Goal: Information Seeking & Learning: Compare options

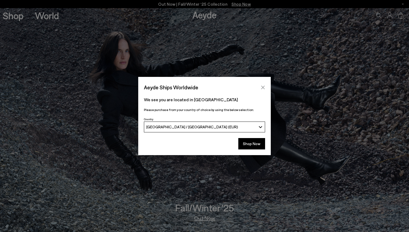
click at [262, 85] on icon "Close" at bounding box center [263, 87] width 4 height 4
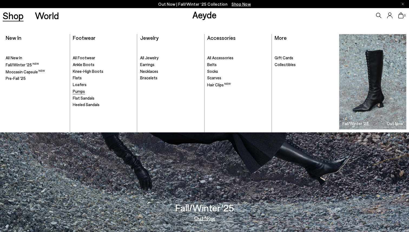
click at [80, 92] on span "Pumps" at bounding box center [79, 91] width 12 height 5
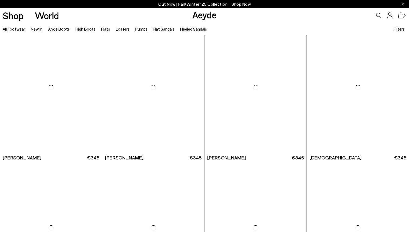
scroll to position [720, 0]
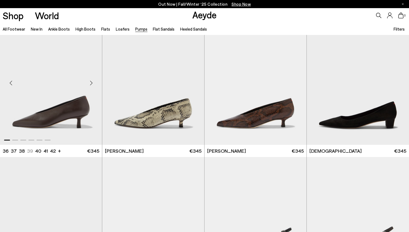
click at [91, 84] on div "Next slide" at bounding box center [91, 83] width 16 height 16
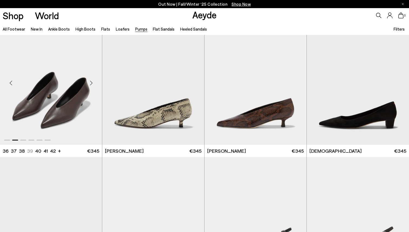
click at [91, 84] on div "Next slide" at bounding box center [91, 83] width 16 height 16
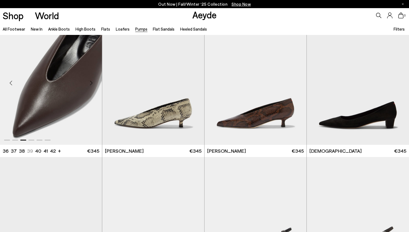
click at [91, 84] on div "Next slide" at bounding box center [91, 83] width 16 height 16
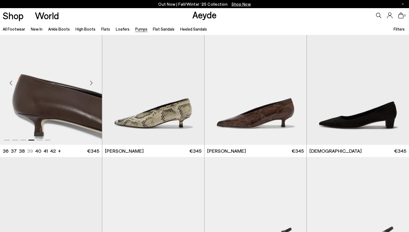
click at [91, 84] on div "Next slide" at bounding box center [91, 83] width 16 height 16
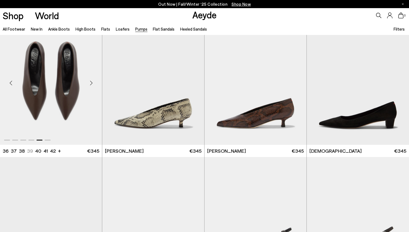
click at [91, 84] on div "Next slide" at bounding box center [91, 83] width 16 height 16
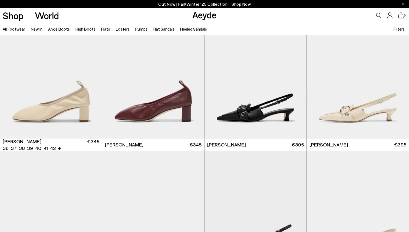
scroll to position [1144, 0]
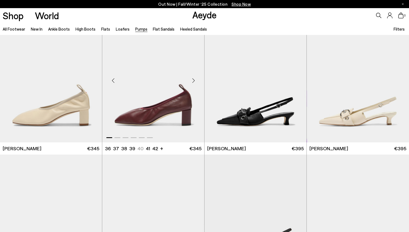
click at [193, 78] on div "Next slide" at bounding box center [193, 80] width 16 height 16
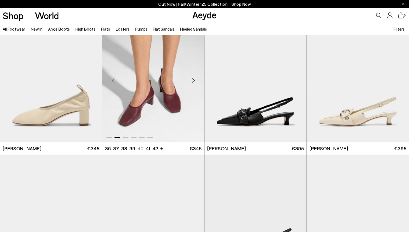
click at [193, 78] on div "Next slide" at bounding box center [193, 80] width 16 height 16
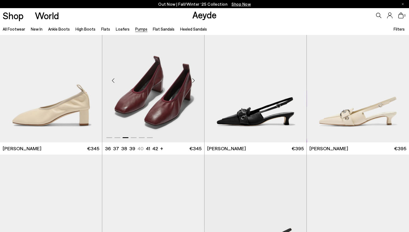
click at [114, 79] on div "Previous slide" at bounding box center [113, 80] width 16 height 16
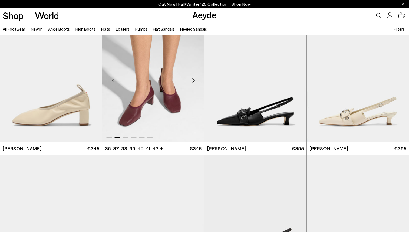
click at [194, 80] on div "Next slide" at bounding box center [193, 80] width 16 height 16
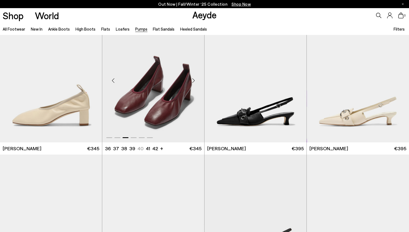
click at [194, 80] on div "Next slide" at bounding box center [193, 80] width 16 height 16
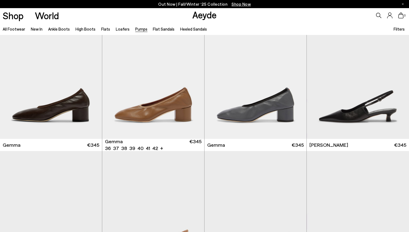
scroll to position [1568, 0]
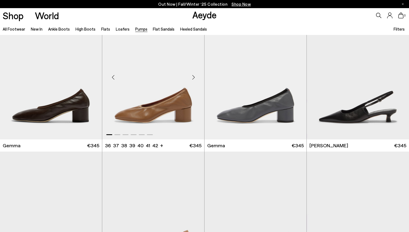
click at [193, 76] on div "Next slide" at bounding box center [193, 77] width 16 height 16
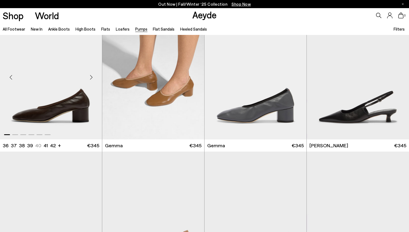
click at [92, 77] on div "Next slide" at bounding box center [91, 77] width 16 height 16
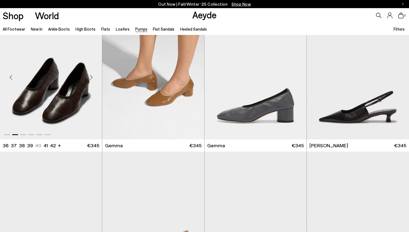
click at [92, 77] on div "Next slide" at bounding box center [91, 77] width 16 height 16
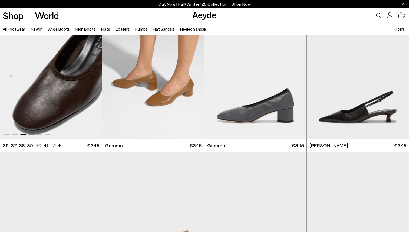
click at [92, 77] on div "Next slide" at bounding box center [91, 77] width 16 height 16
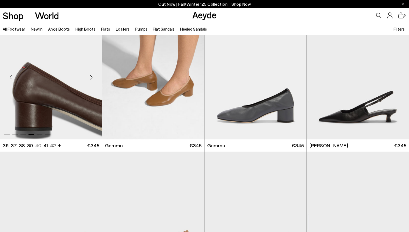
click at [92, 77] on div "Next slide" at bounding box center [91, 77] width 16 height 16
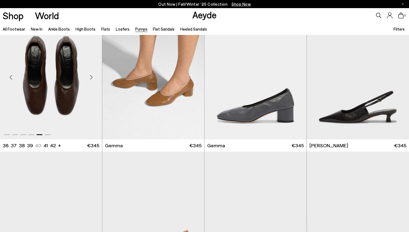
click at [92, 77] on div "Next slide" at bounding box center [91, 77] width 16 height 16
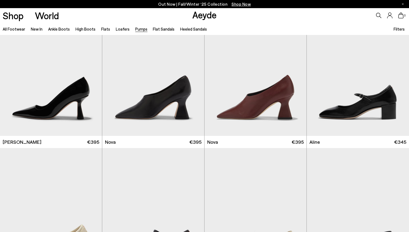
scroll to position [2274, 0]
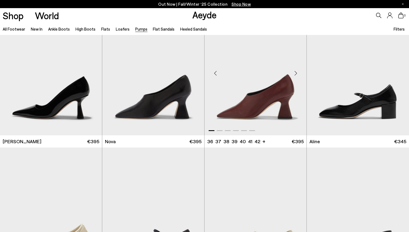
click at [297, 75] on div "Next slide" at bounding box center [295, 73] width 16 height 16
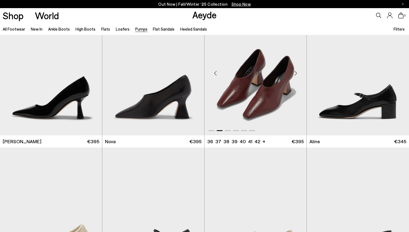
click at [297, 75] on div "Next slide" at bounding box center [295, 73] width 16 height 16
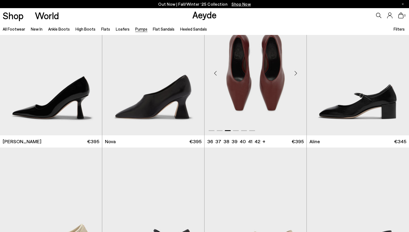
click at [297, 75] on div "Next slide" at bounding box center [295, 73] width 16 height 16
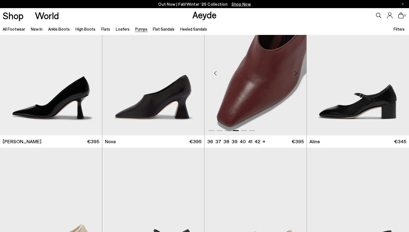
click at [297, 75] on div "Next slide" at bounding box center [295, 73] width 16 height 16
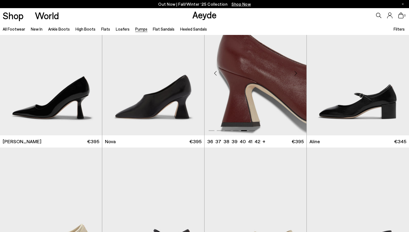
click at [297, 75] on div "Next slide" at bounding box center [295, 73] width 16 height 16
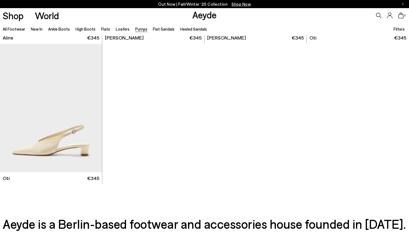
scroll to position [2510, 0]
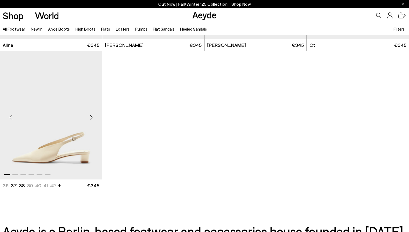
click at [92, 115] on div "Next slide" at bounding box center [91, 117] width 16 height 16
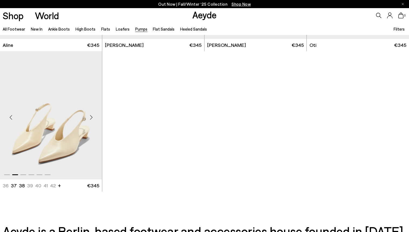
click at [92, 115] on div "Next slide" at bounding box center [91, 117] width 16 height 16
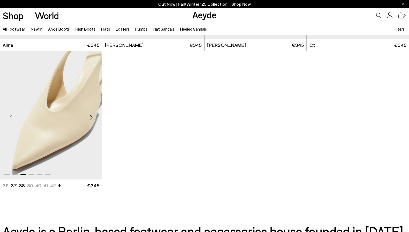
click at [92, 115] on div "Next slide" at bounding box center [91, 117] width 16 height 16
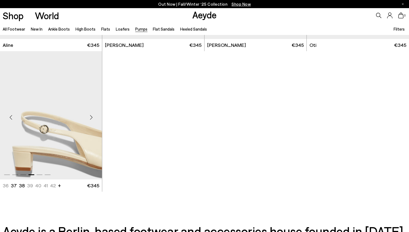
click at [92, 115] on div "Next slide" at bounding box center [91, 117] width 16 height 16
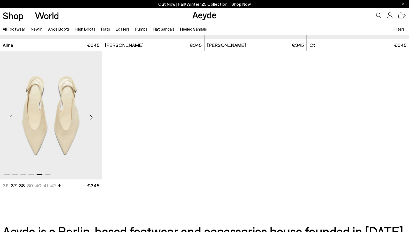
click at [92, 115] on div "Next slide" at bounding box center [91, 117] width 16 height 16
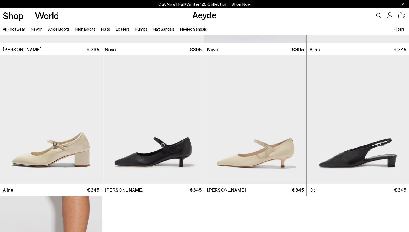
scroll to position [2364, 0]
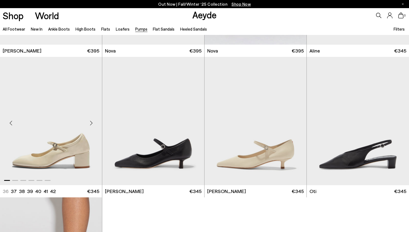
click at [89, 123] on div "Next slide" at bounding box center [91, 123] width 16 height 16
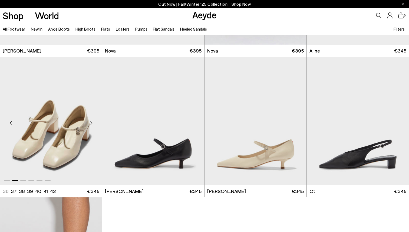
click at [89, 123] on div "Next slide" at bounding box center [91, 123] width 16 height 16
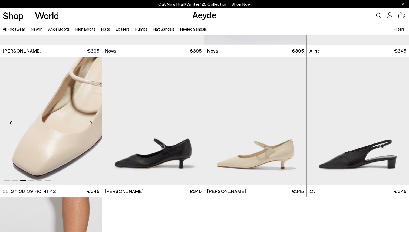
click at [89, 123] on div "Next slide" at bounding box center [91, 123] width 16 height 16
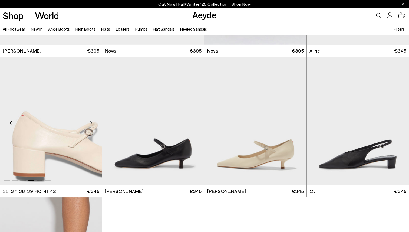
click at [89, 123] on div "Next slide" at bounding box center [91, 123] width 16 height 16
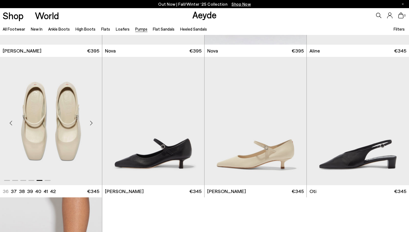
click at [89, 123] on div "Next slide" at bounding box center [91, 123] width 16 height 16
